Goal: Complete application form

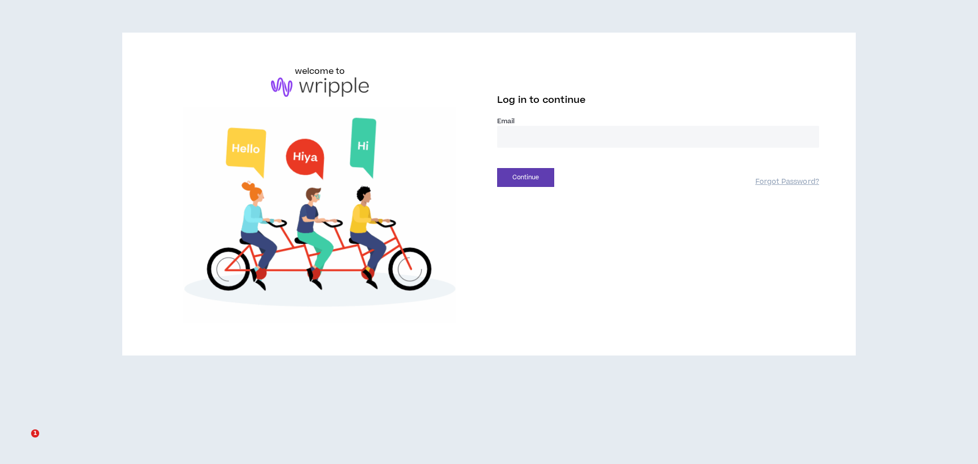
click at [576, 137] on input "email" at bounding box center [658, 137] width 322 height 22
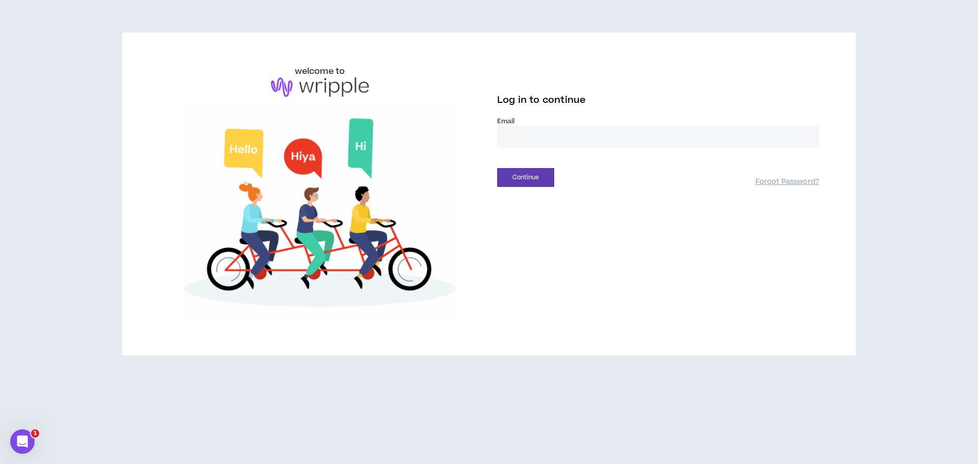
type input "**********"
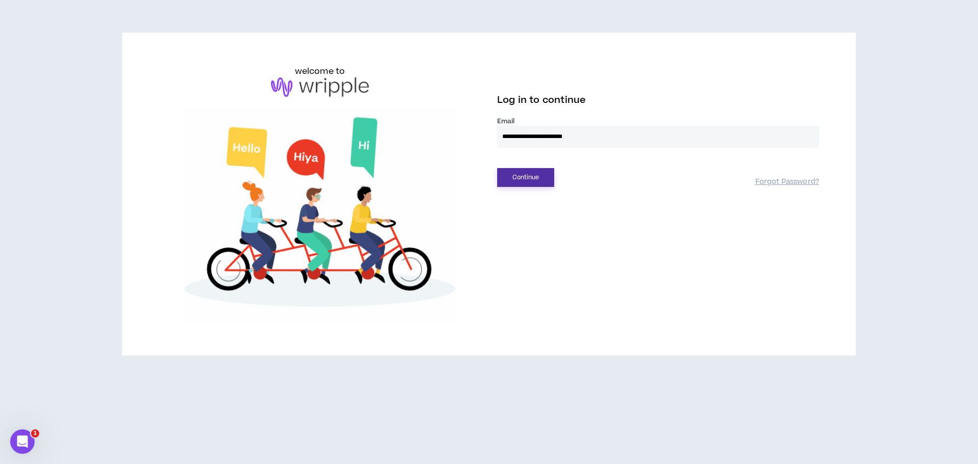
click at [540, 178] on button "Continue" at bounding box center [525, 177] width 57 height 19
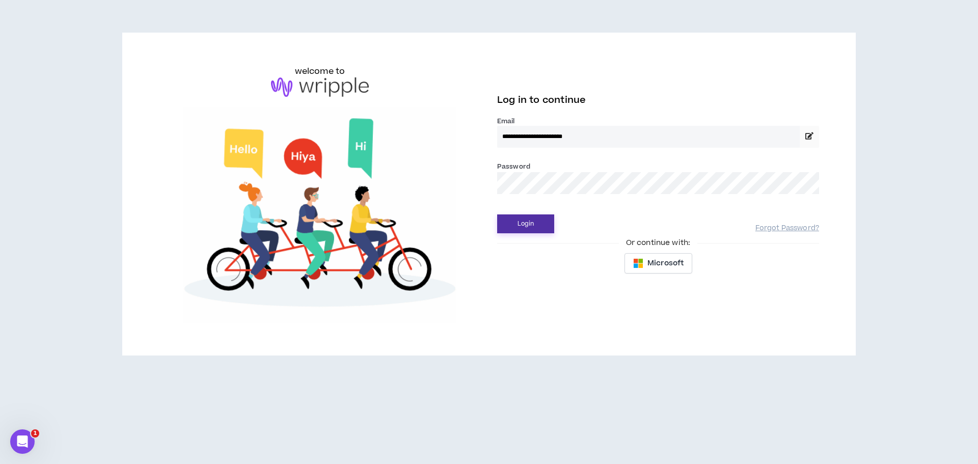
click at [521, 220] on button "Login" at bounding box center [525, 224] width 57 height 19
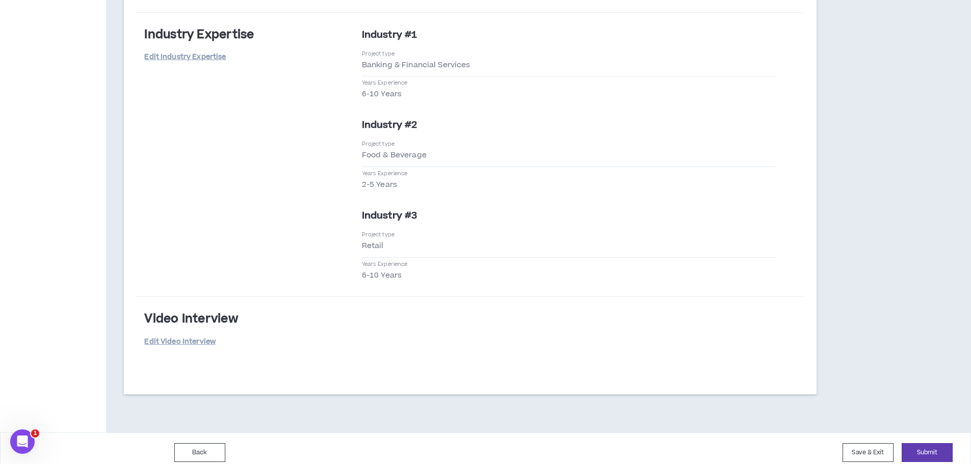
scroll to position [1735, 0]
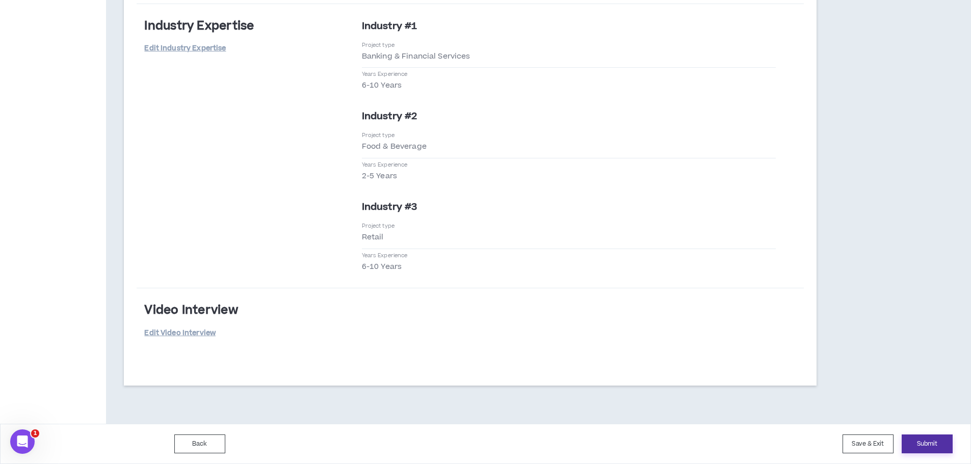
click at [918, 440] on button "Submit" at bounding box center [926, 444] width 51 height 19
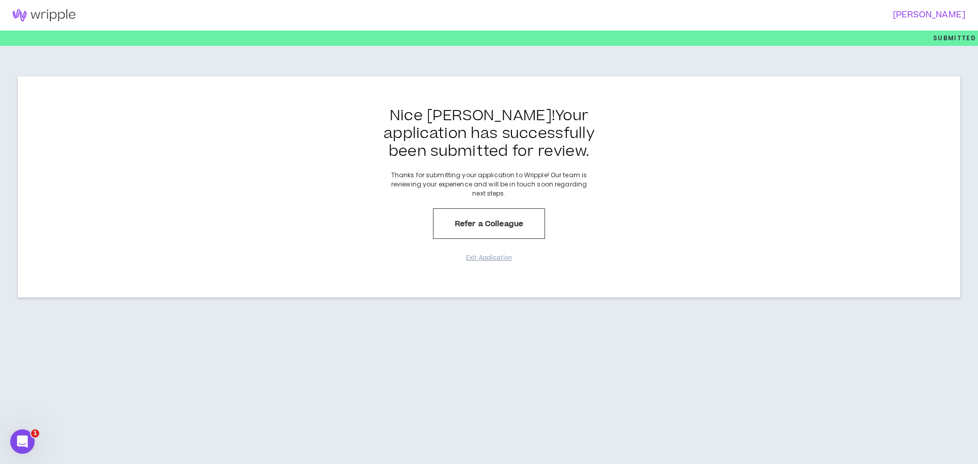
click at [54, 14] on img at bounding box center [44, 15] width 88 height 12
click at [21, 15] on img at bounding box center [44, 15] width 88 height 12
click at [18, 10] on img at bounding box center [44, 15] width 88 height 12
click at [19, 441] on icon "Open Intercom Messenger" at bounding box center [22, 442] width 17 height 17
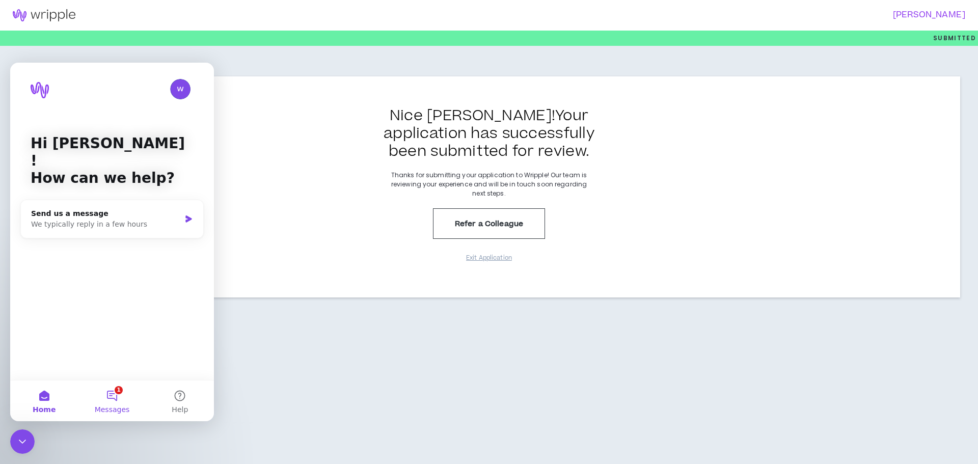
click at [114, 392] on button "1 Messages" at bounding box center [112, 401] width 68 height 41
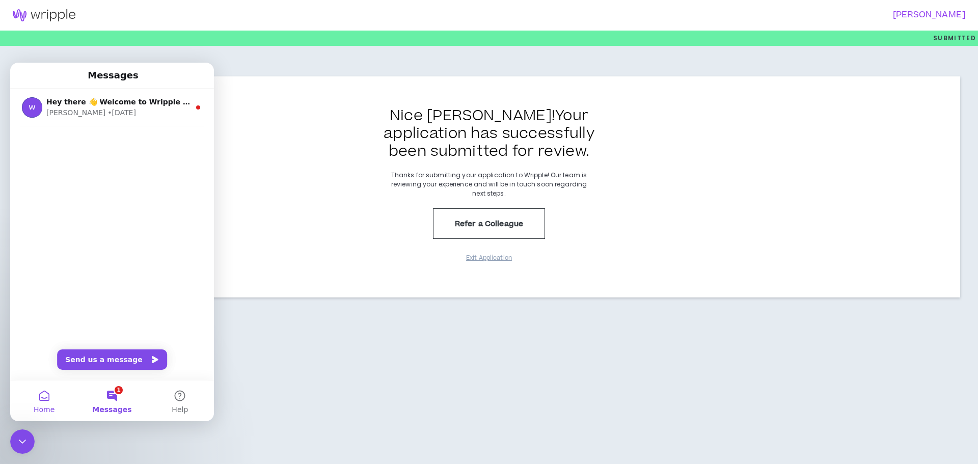
click at [42, 397] on button "Home" at bounding box center [44, 401] width 68 height 41
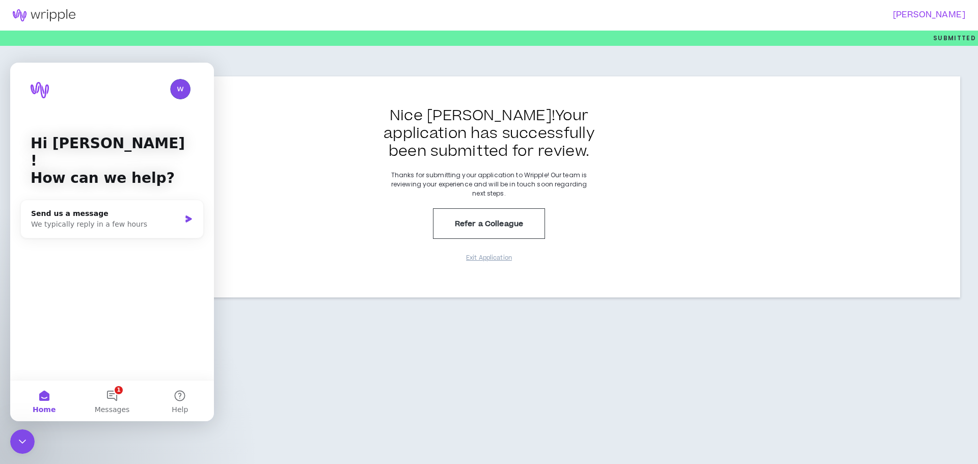
click at [367, 346] on div "[PERSON_NAME] Submitted Nice [PERSON_NAME] ! Your application has successfully …" at bounding box center [489, 232] width 978 height 464
click at [28, 445] on icon "Close Intercom Messenger" at bounding box center [22, 442] width 12 height 12
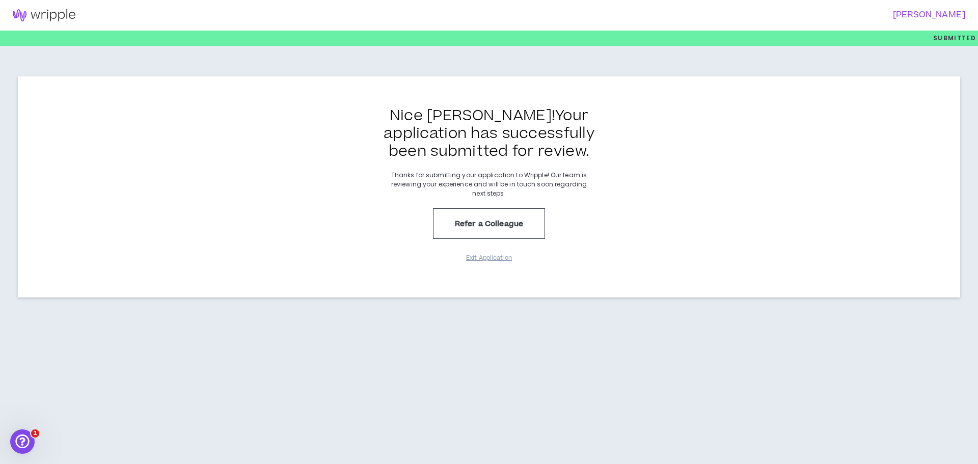
click at [60, 11] on img at bounding box center [44, 15] width 88 height 12
click at [488, 257] on button "Exit Application" at bounding box center [489, 258] width 51 height 18
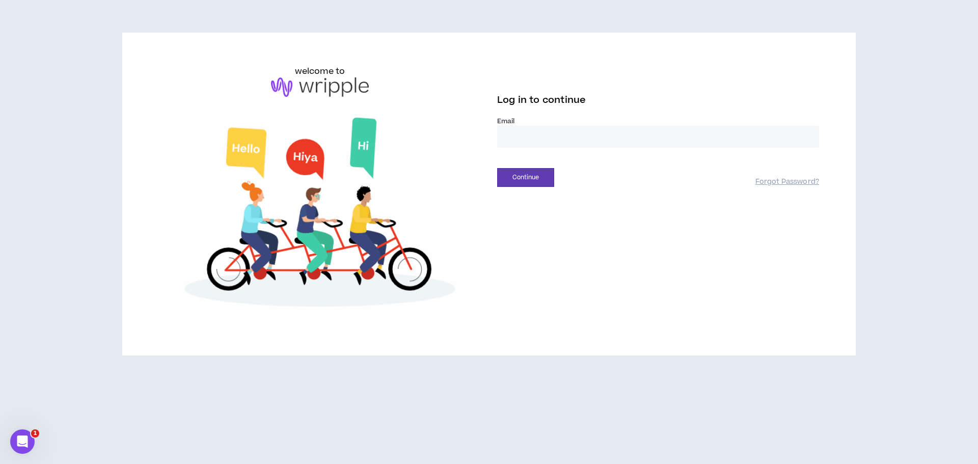
click at [565, 143] on input "email" at bounding box center [658, 137] width 322 height 22
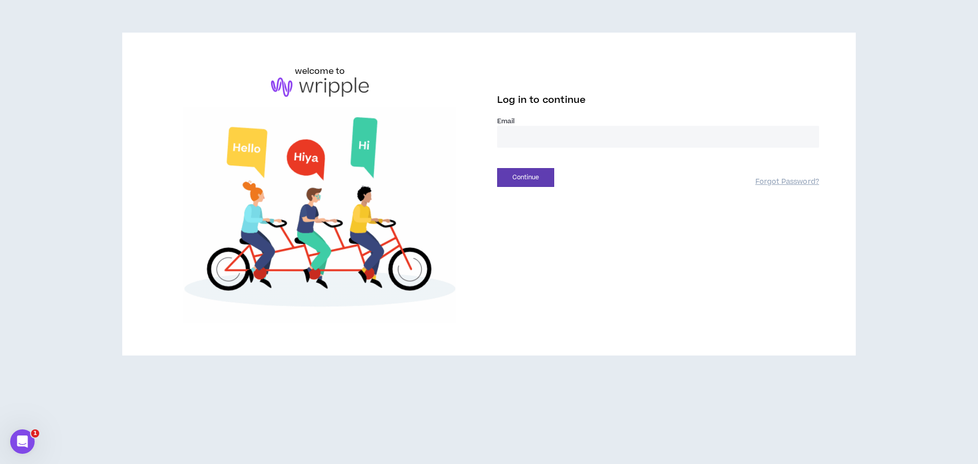
type input "**********"
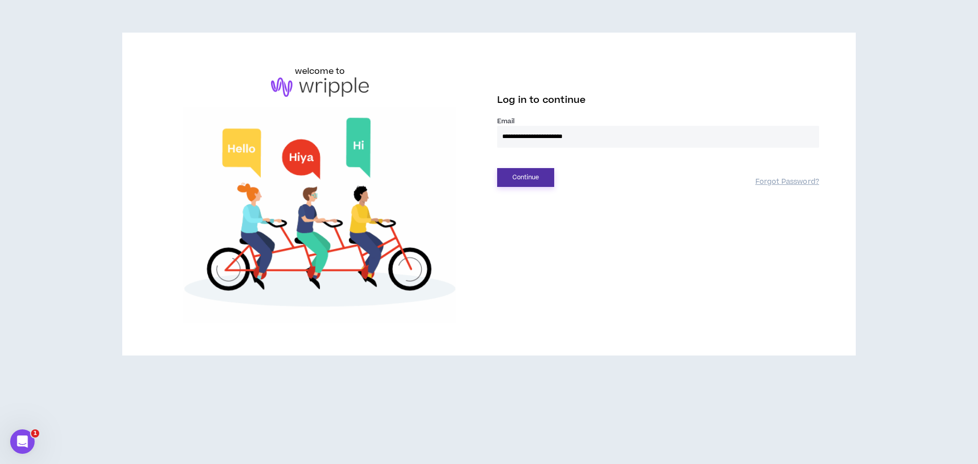
click at [524, 175] on button "Continue" at bounding box center [525, 177] width 57 height 19
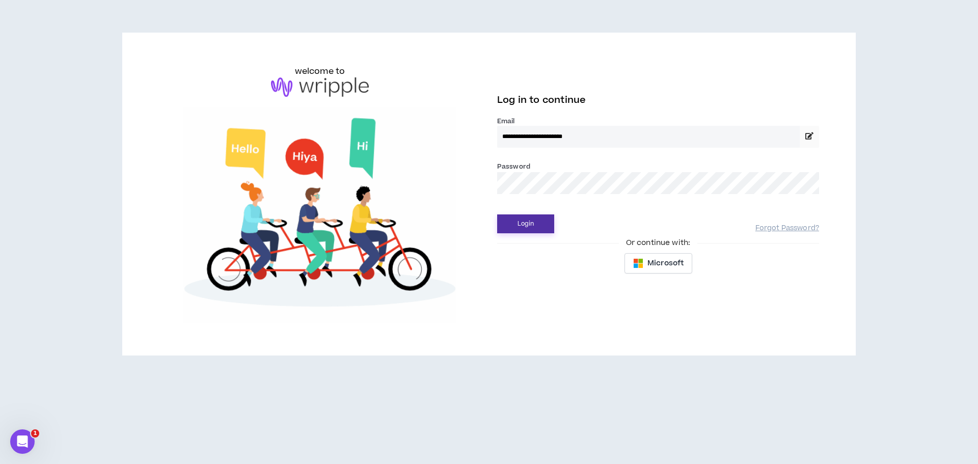
click at [543, 224] on button "Login" at bounding box center [525, 224] width 57 height 19
